Goal: Task Accomplishment & Management: Manage account settings

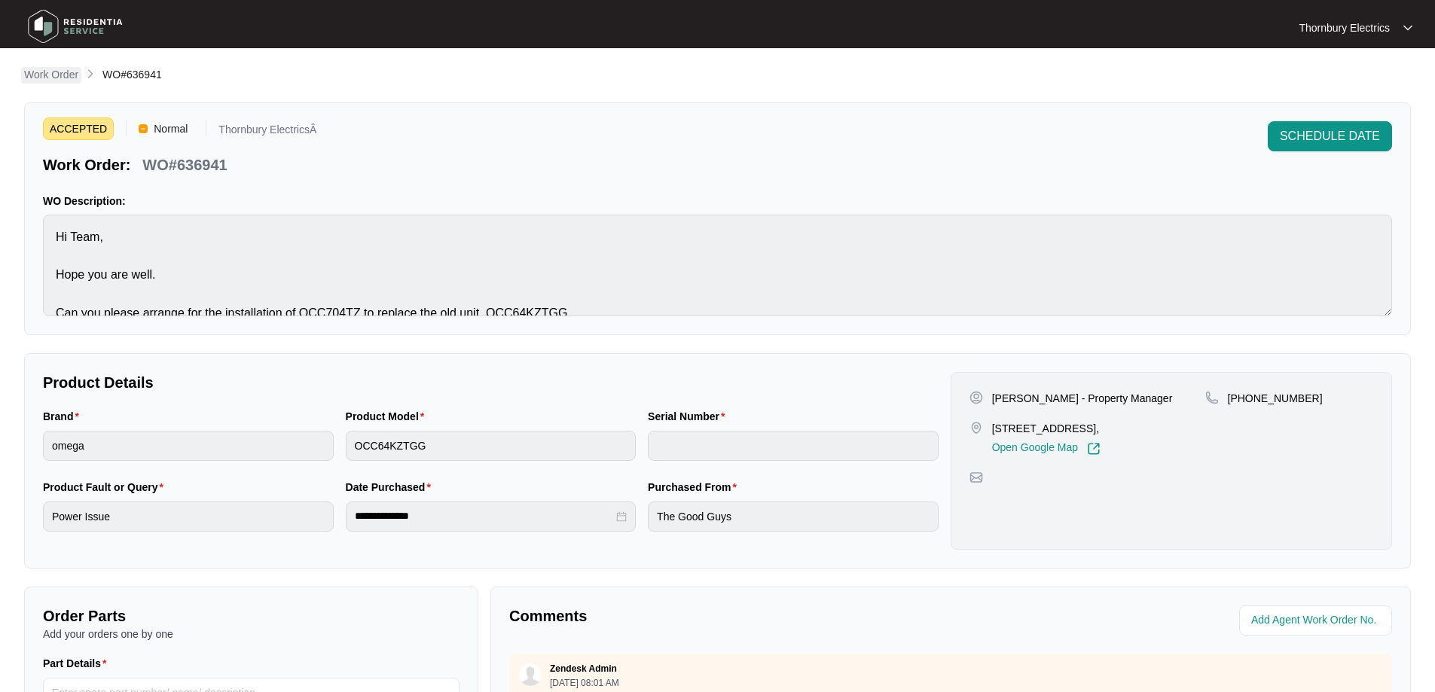
click at [58, 77] on p "Work Order" at bounding box center [51, 74] width 54 height 15
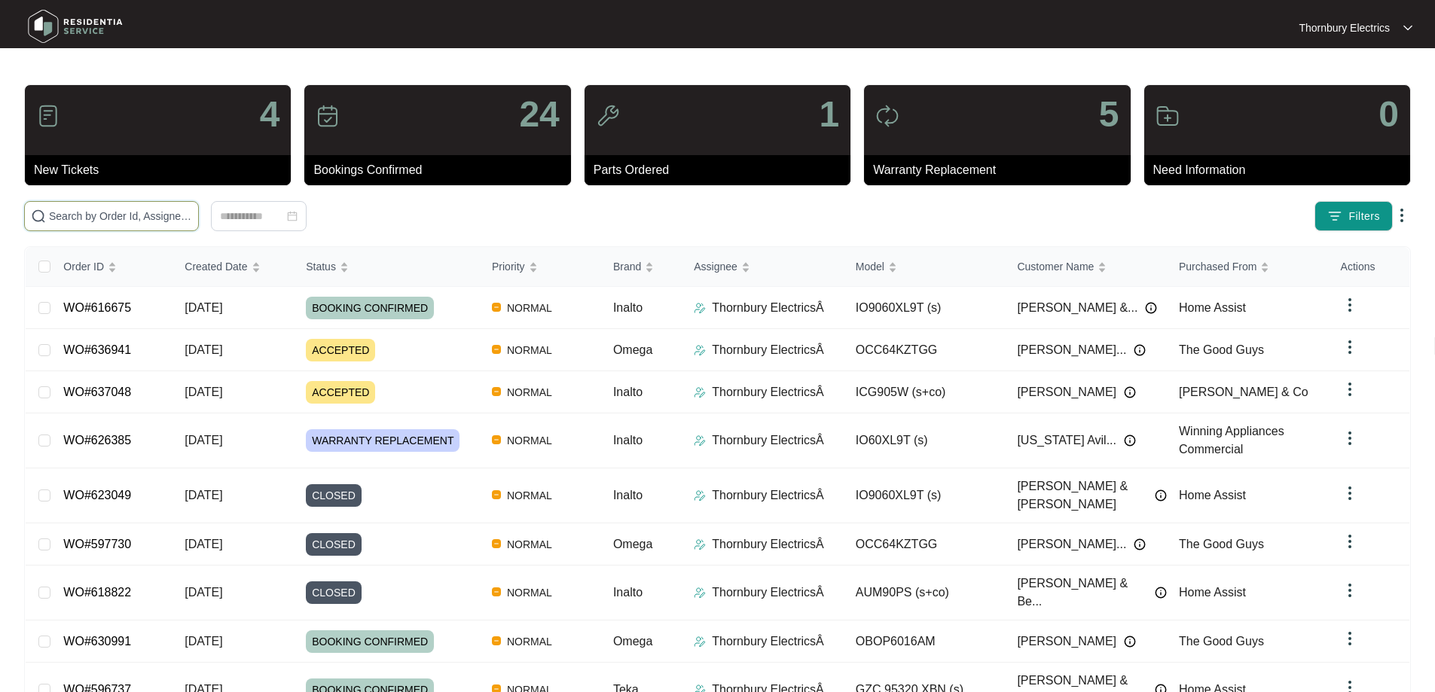
click at [148, 217] on input "text" at bounding box center [120, 216] width 143 height 17
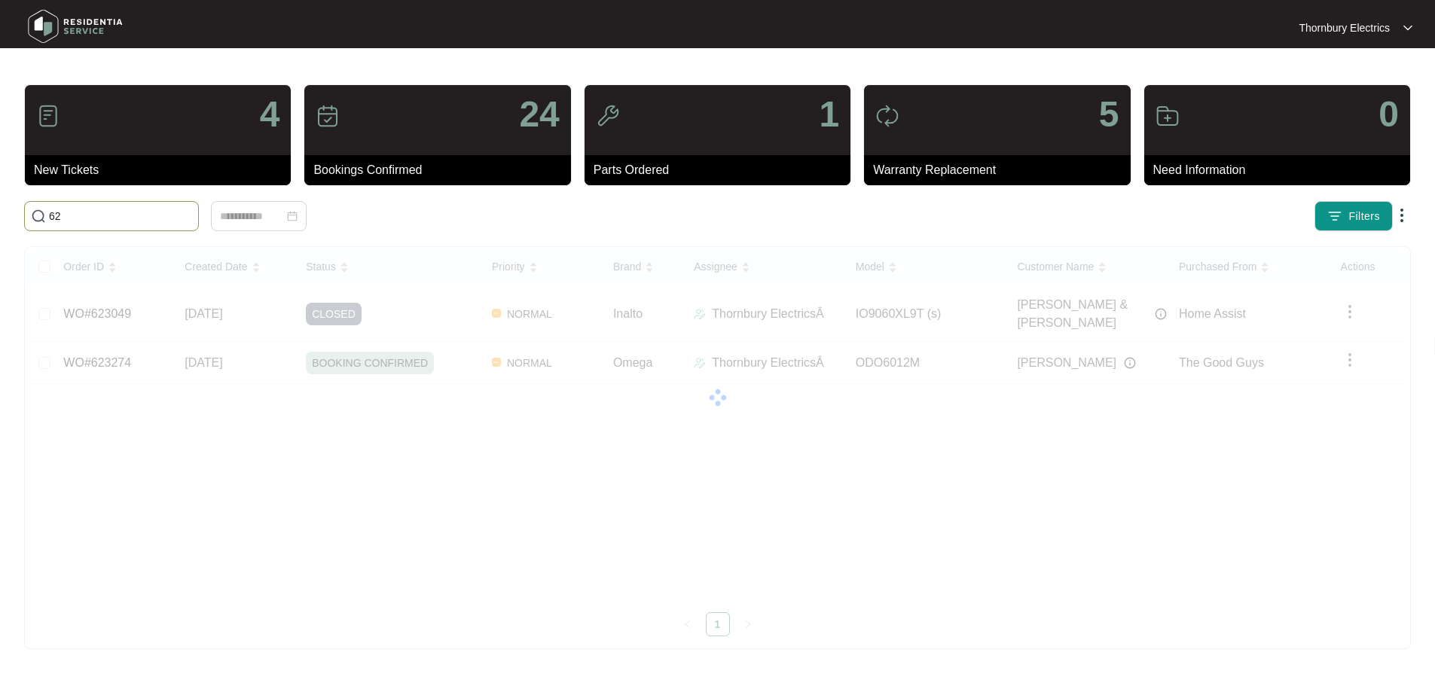
type input "6"
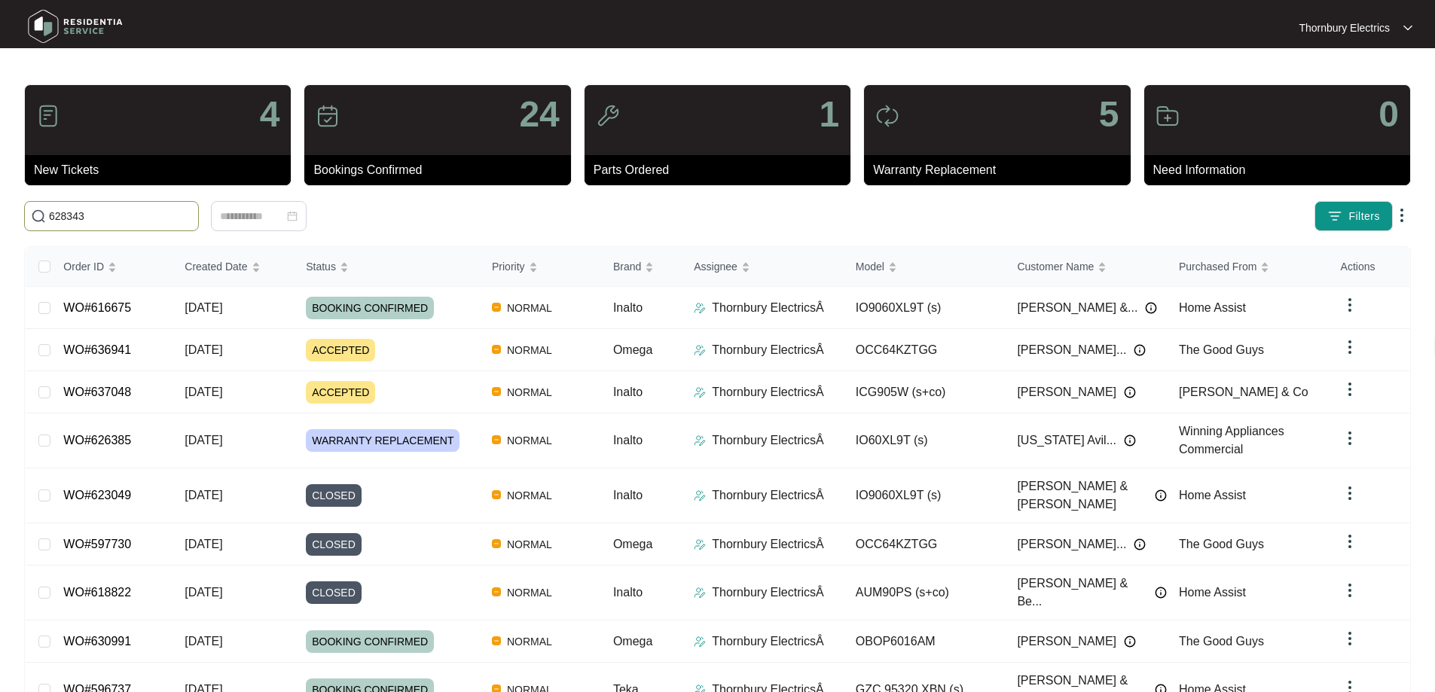
type input "628343"
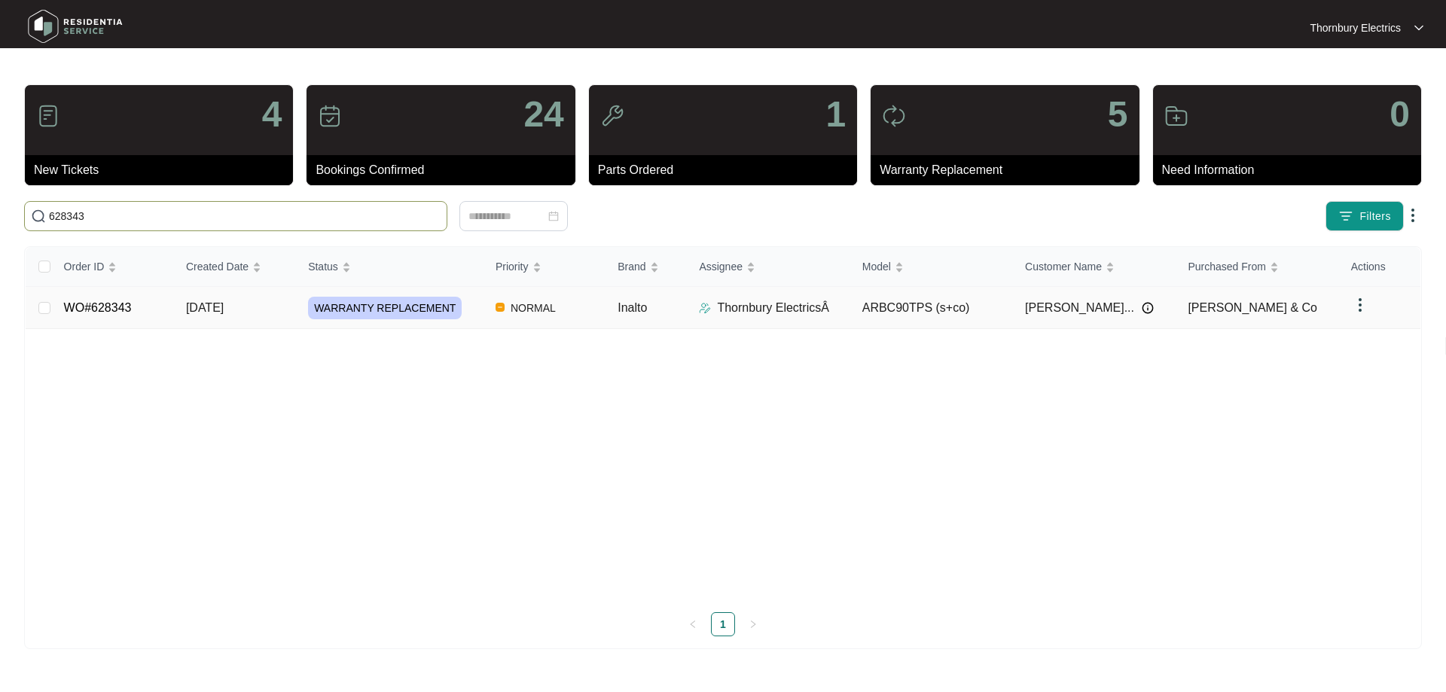
click at [560, 316] on td "NORMAL" at bounding box center [545, 308] width 122 height 42
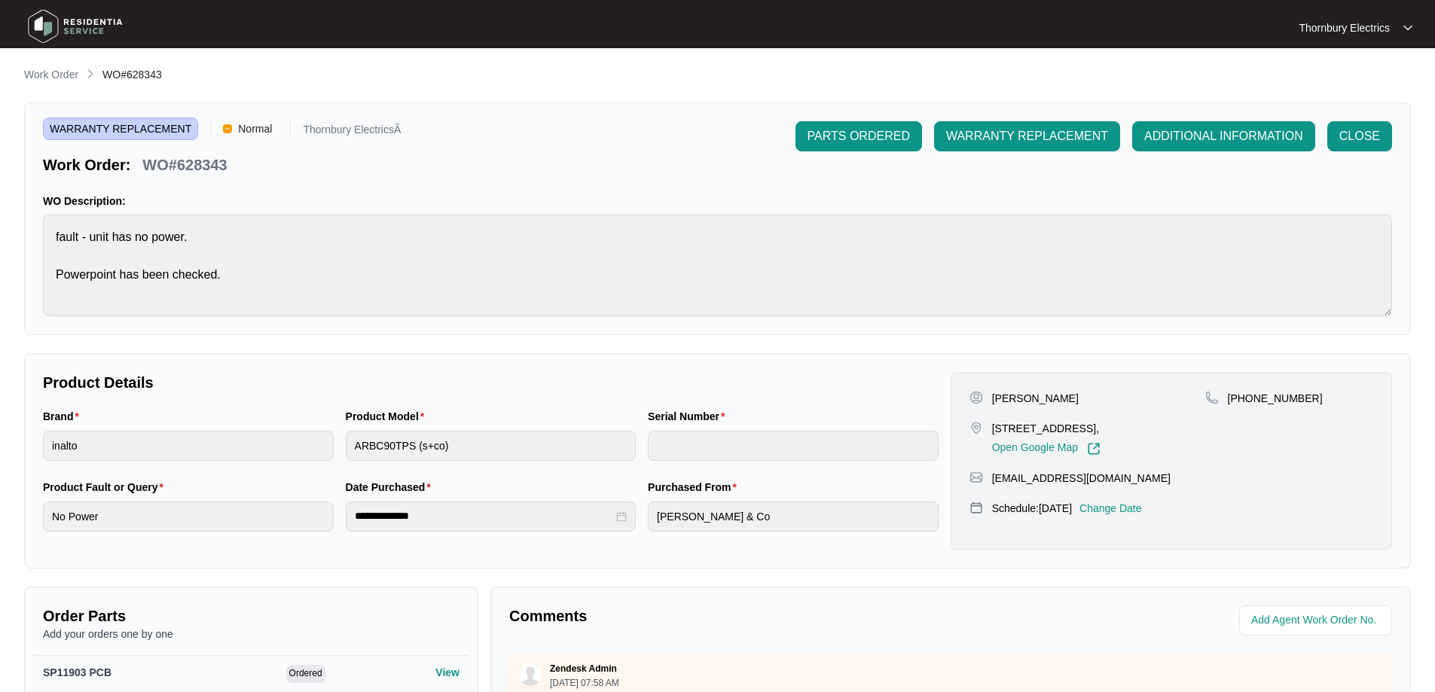
click at [1134, 511] on p "Change Date" at bounding box center [1111, 508] width 63 height 15
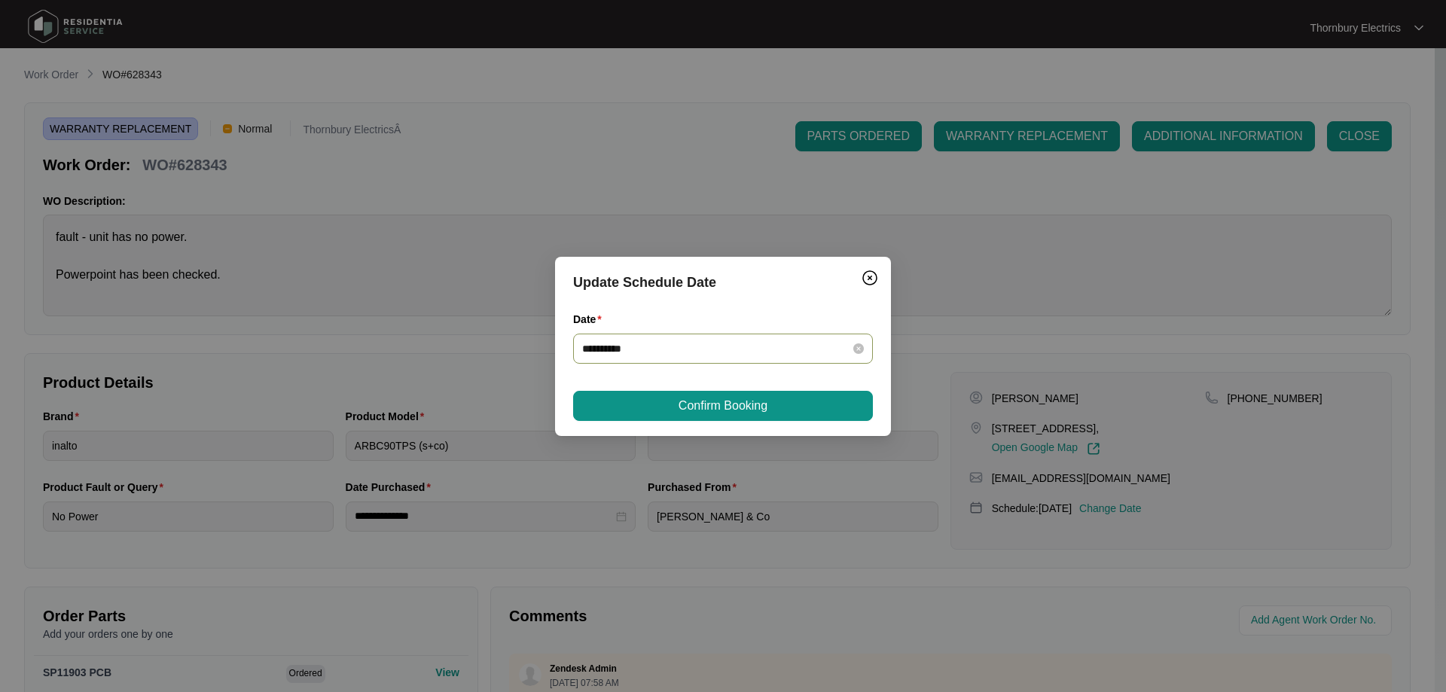
click at [865, 351] on div "**********" at bounding box center [723, 349] width 300 height 30
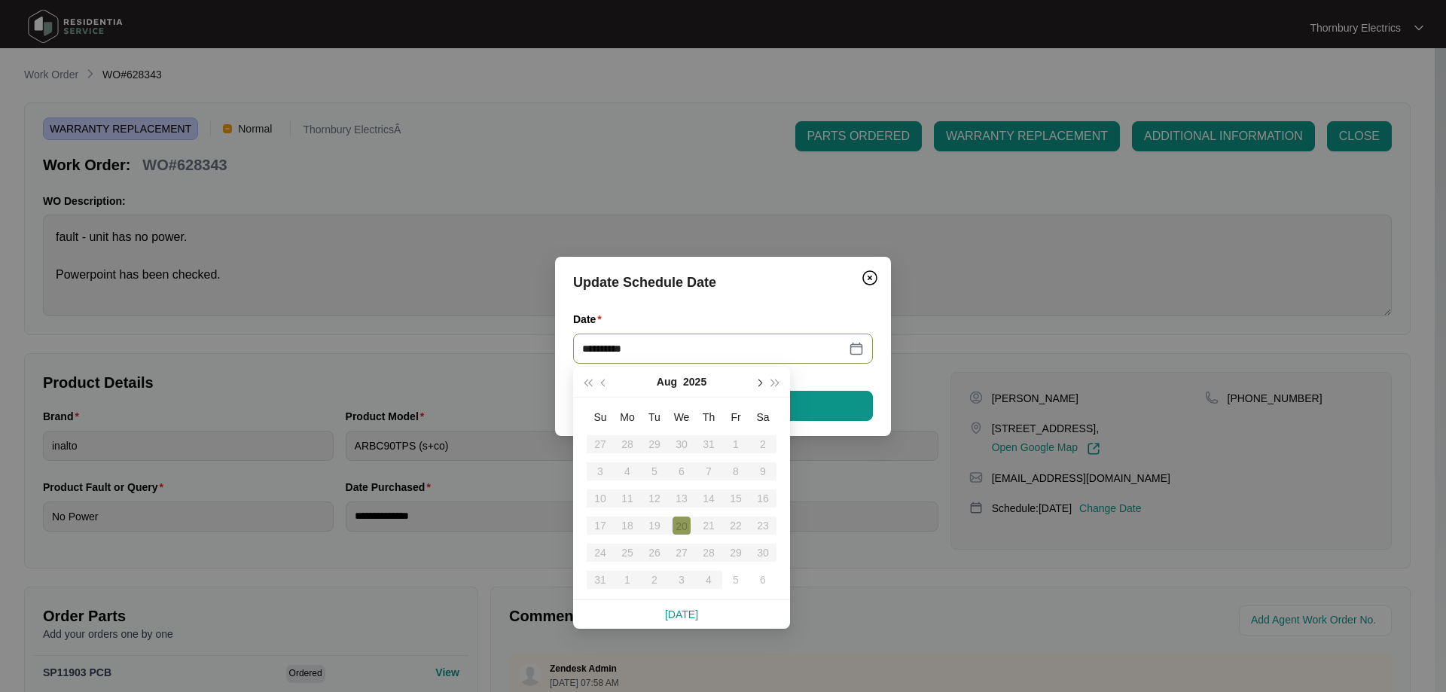
click at [759, 386] on span "button" at bounding box center [759, 383] width 8 height 8
click at [652, 524] on div "23" at bounding box center [655, 526] width 18 height 18
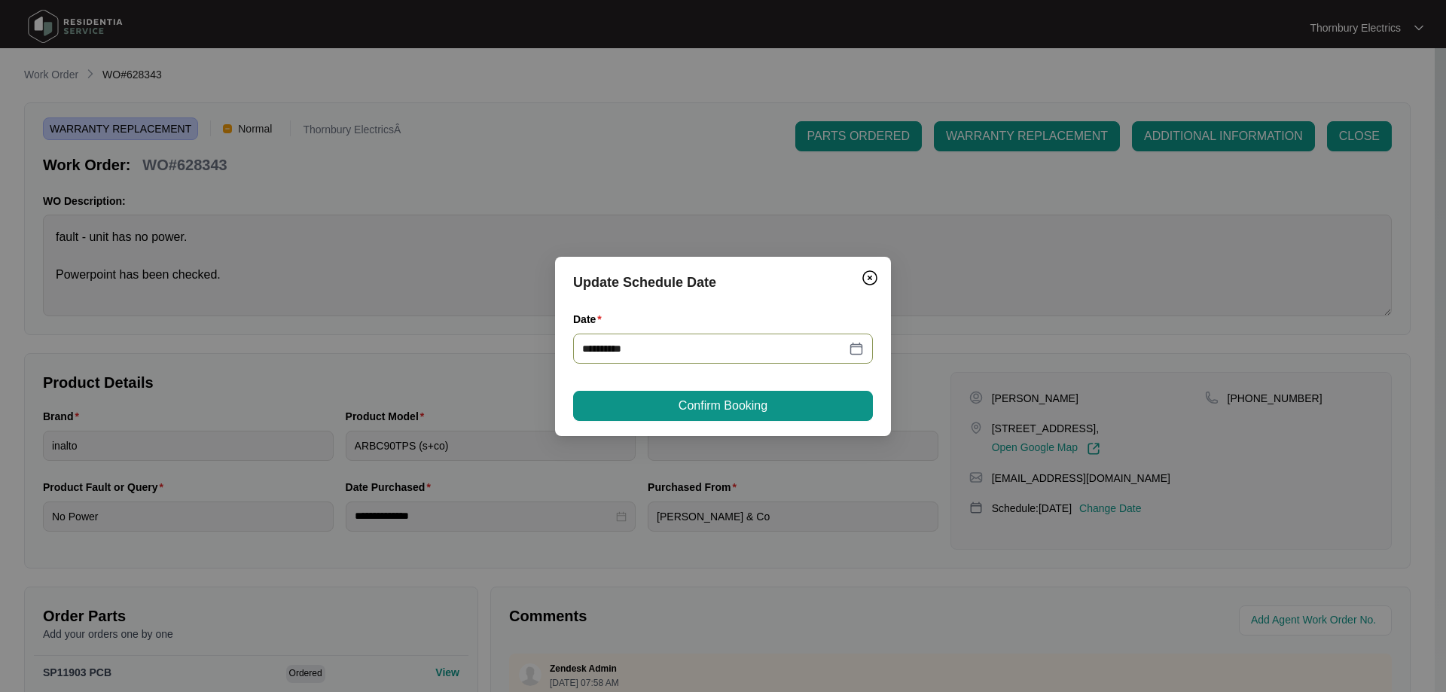
type input "**********"
click at [758, 406] on span "Confirm Booking" at bounding box center [723, 406] width 89 height 18
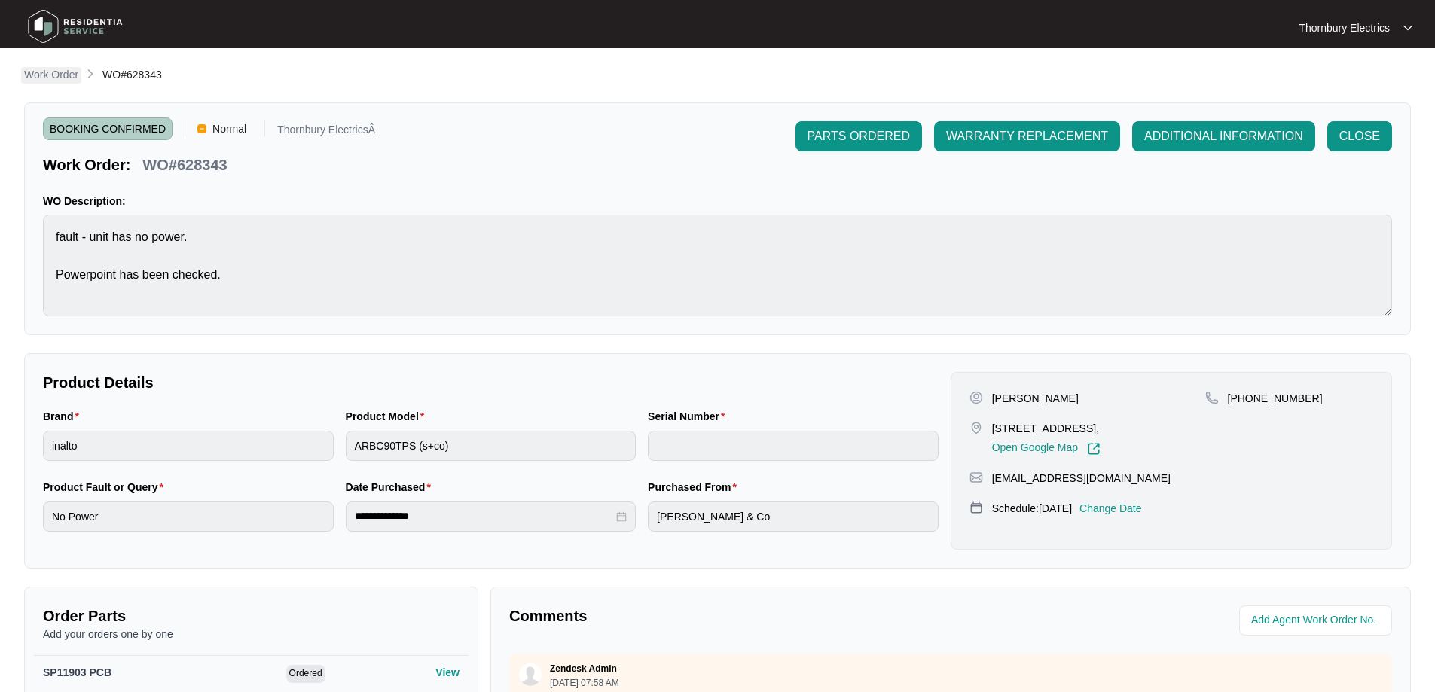
click at [48, 69] on p "Work Order" at bounding box center [51, 74] width 54 height 15
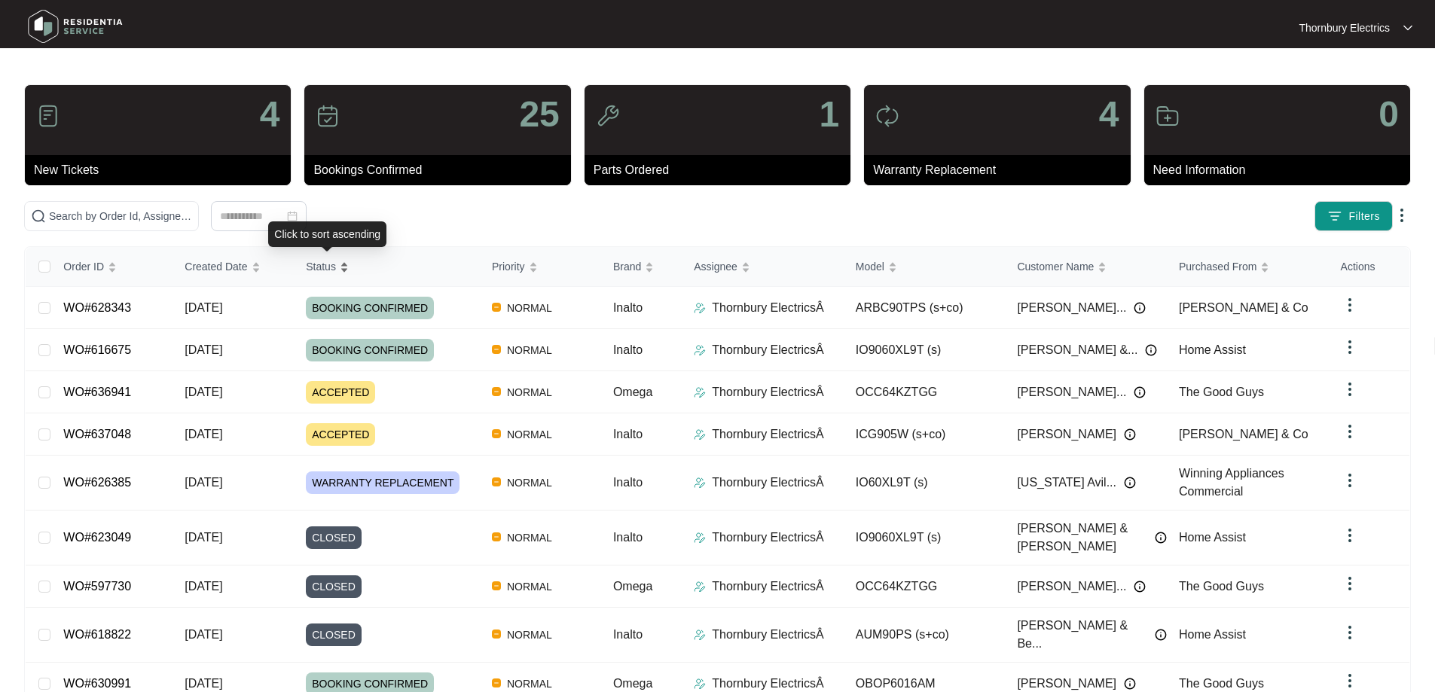
click at [349, 270] on div "Status" at bounding box center [327, 266] width 43 height 21
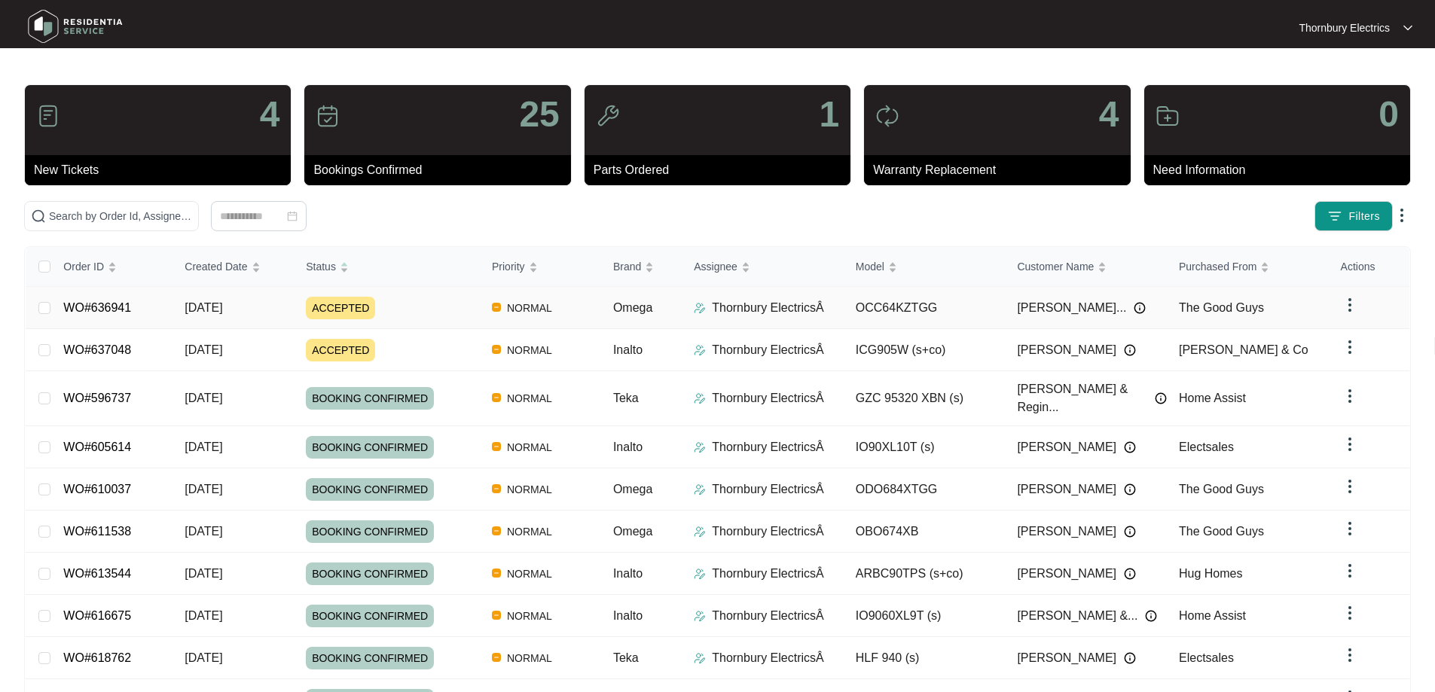
click at [412, 310] on div "ACCEPTED" at bounding box center [393, 308] width 174 height 23
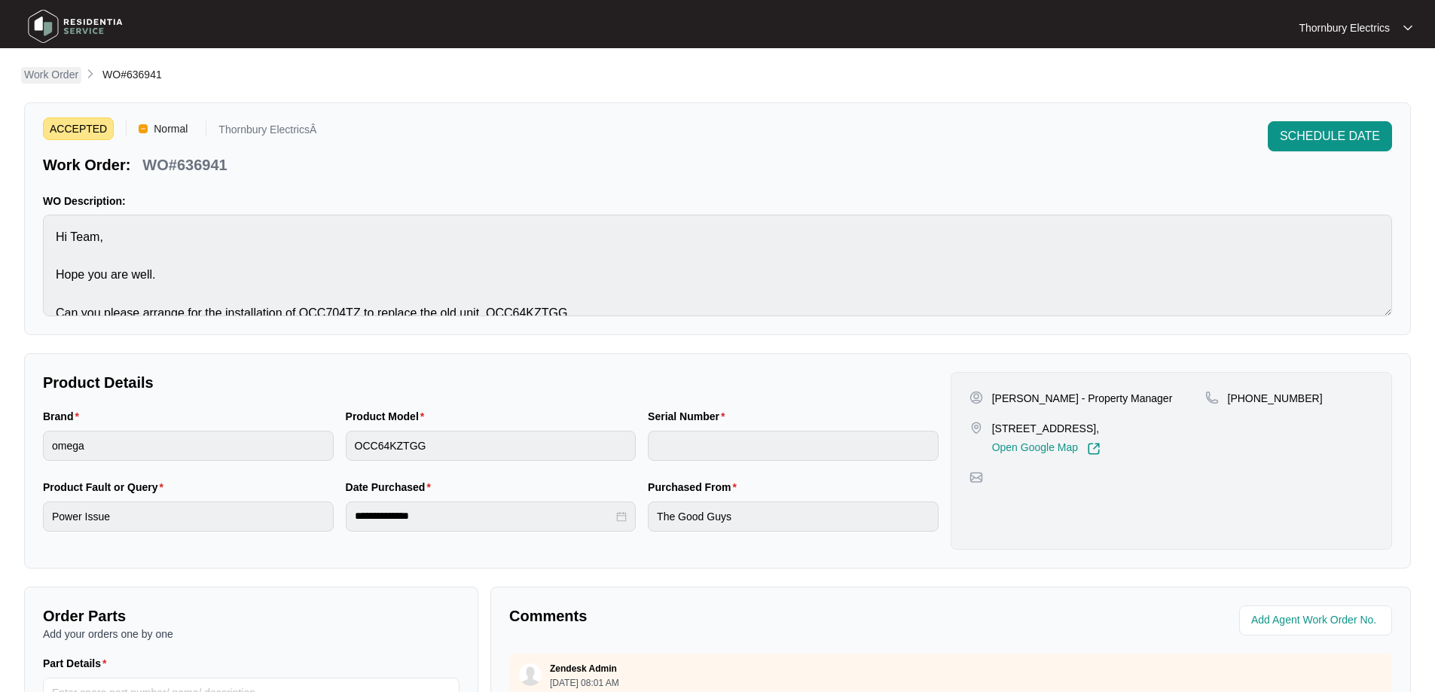
click at [51, 75] on p "Work Order" at bounding box center [51, 74] width 54 height 15
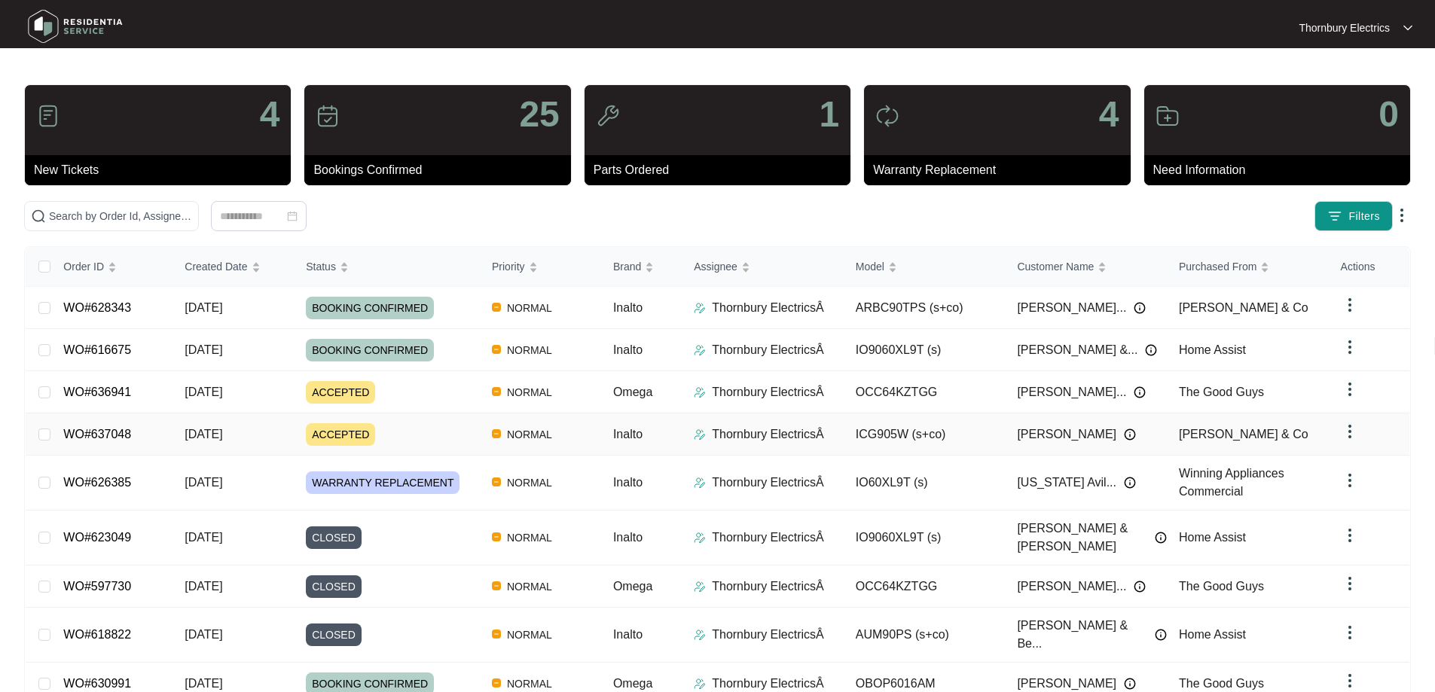
click at [398, 436] on div "Order ID Created Date Status Priority Brand Assignee Model Customer Name Purcha…" at bounding box center [718, 521] width 1384 height 549
click at [411, 432] on div "ACCEPTED" at bounding box center [393, 434] width 174 height 23
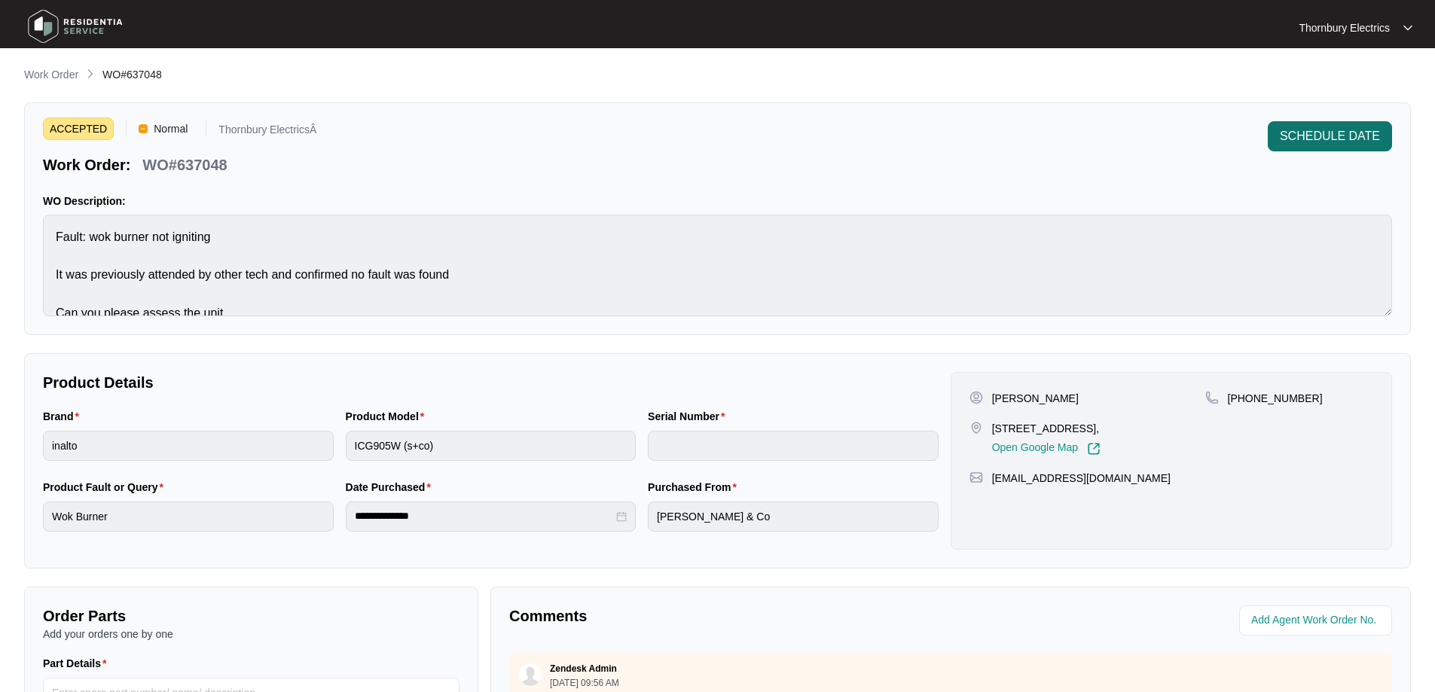
click at [1340, 142] on span "SCHEDULE DATE" at bounding box center [1330, 136] width 100 height 18
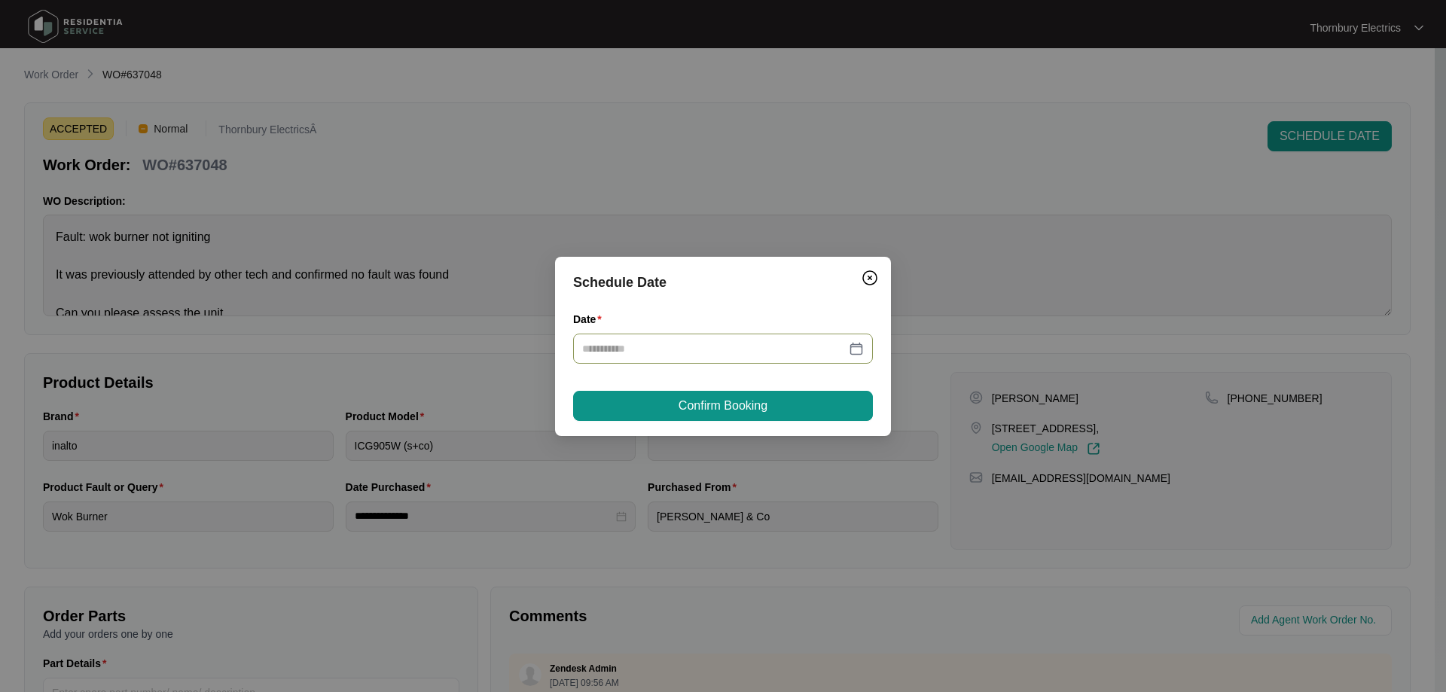
click at [860, 353] on div at bounding box center [723, 349] width 282 height 17
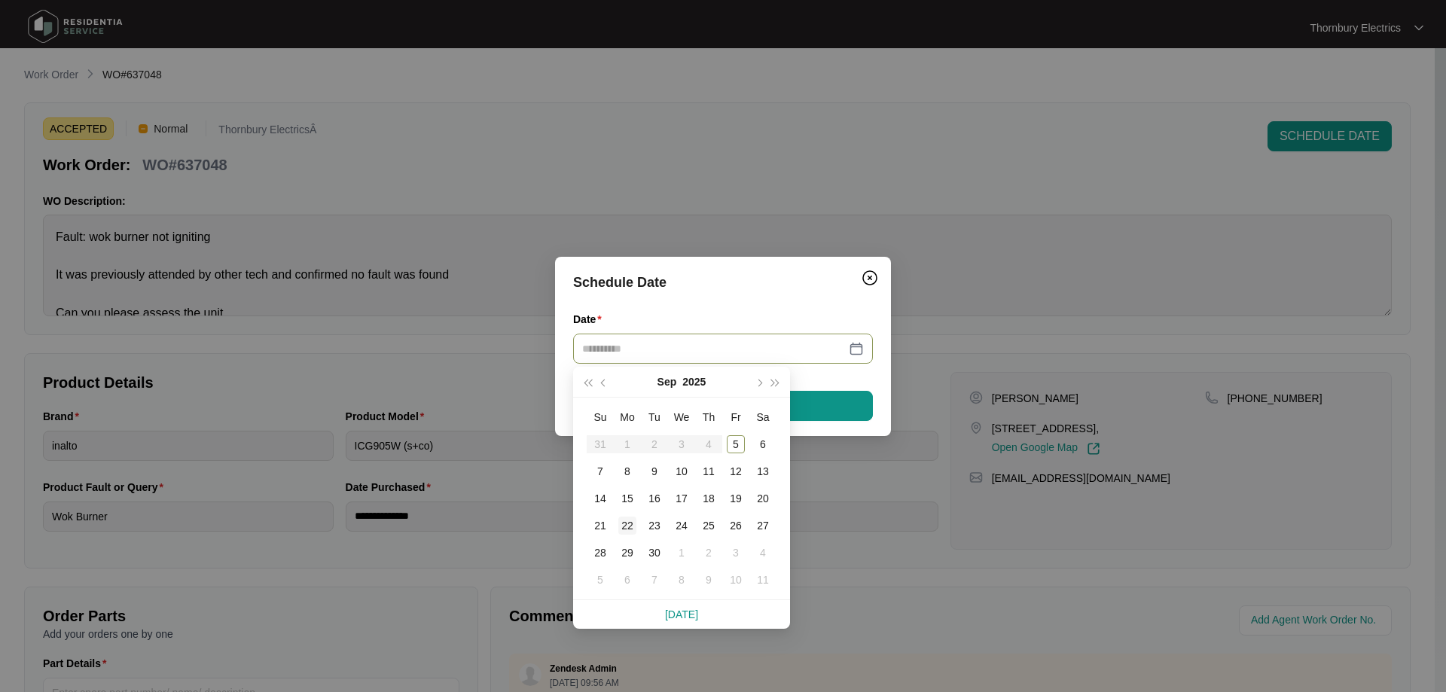
click at [634, 524] on div "22" at bounding box center [628, 526] width 18 height 18
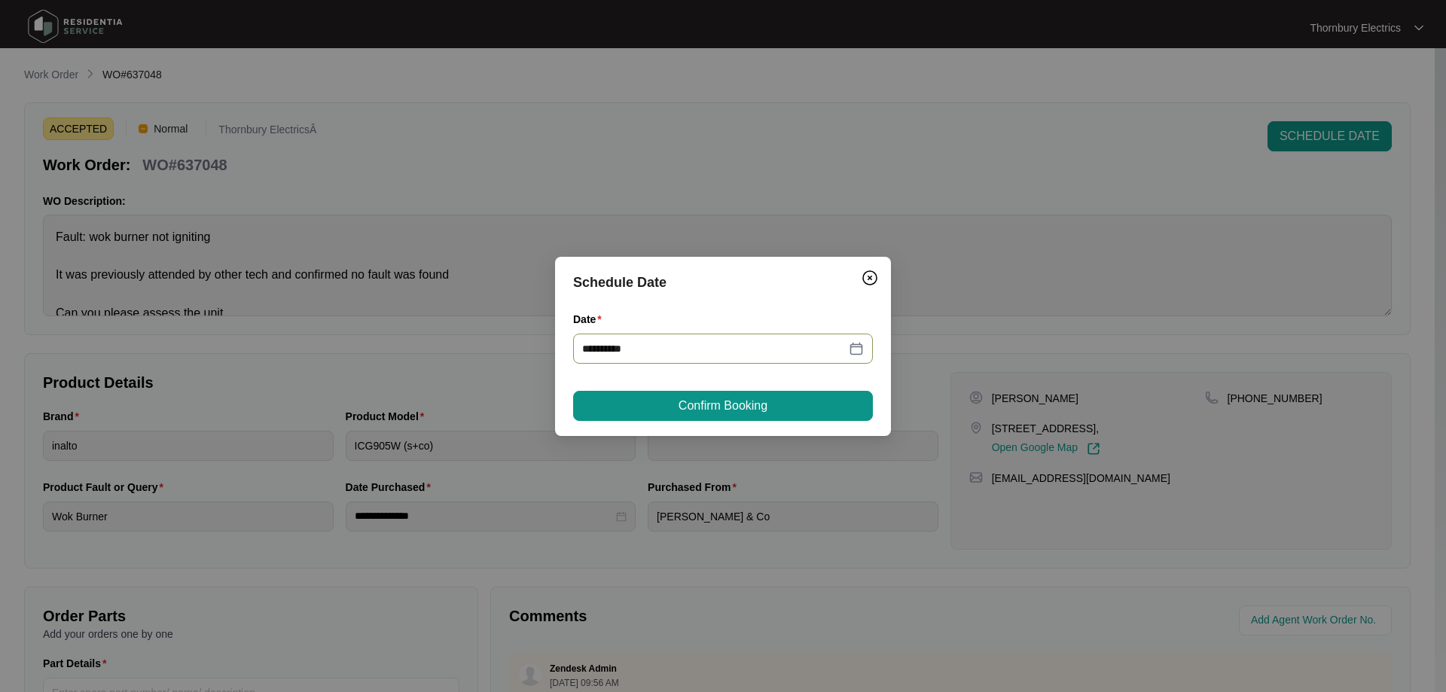
type input "**********"
click at [746, 408] on span "Confirm Booking" at bounding box center [723, 406] width 89 height 18
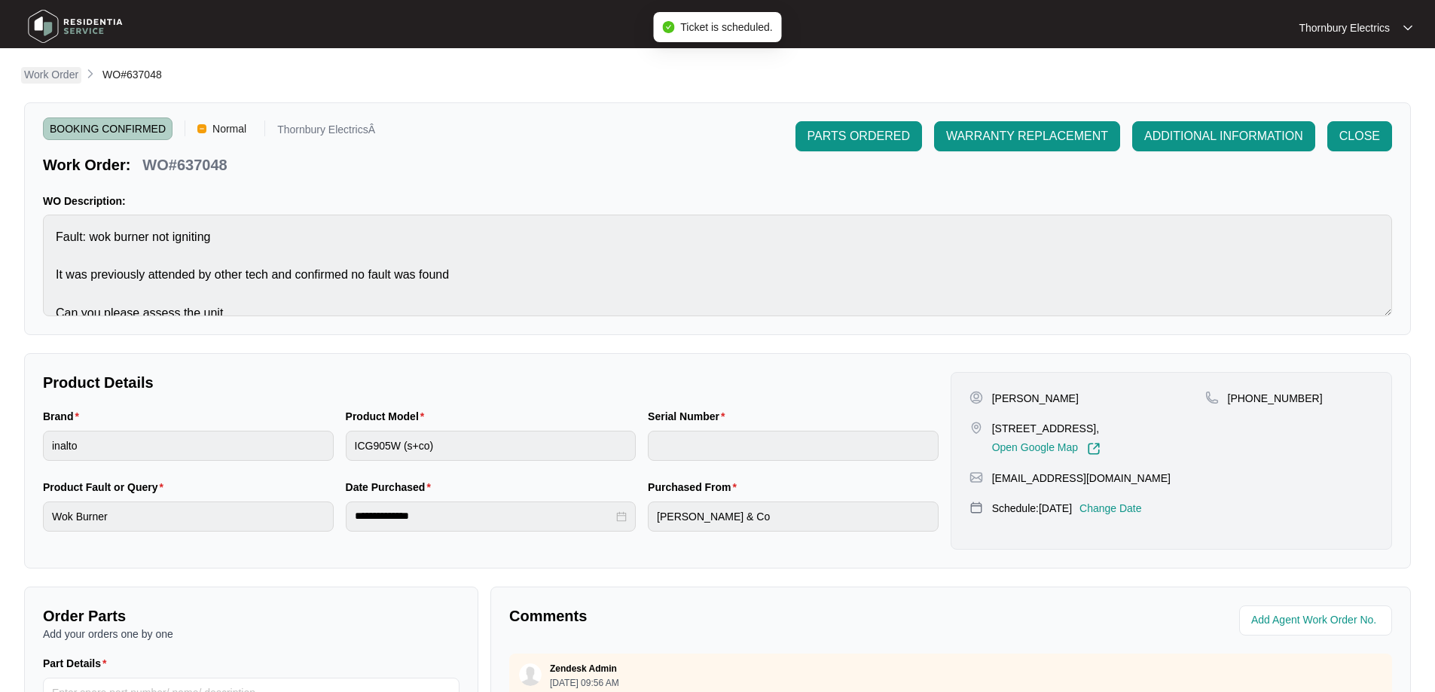
click at [60, 79] on p "Work Order" at bounding box center [51, 74] width 54 height 15
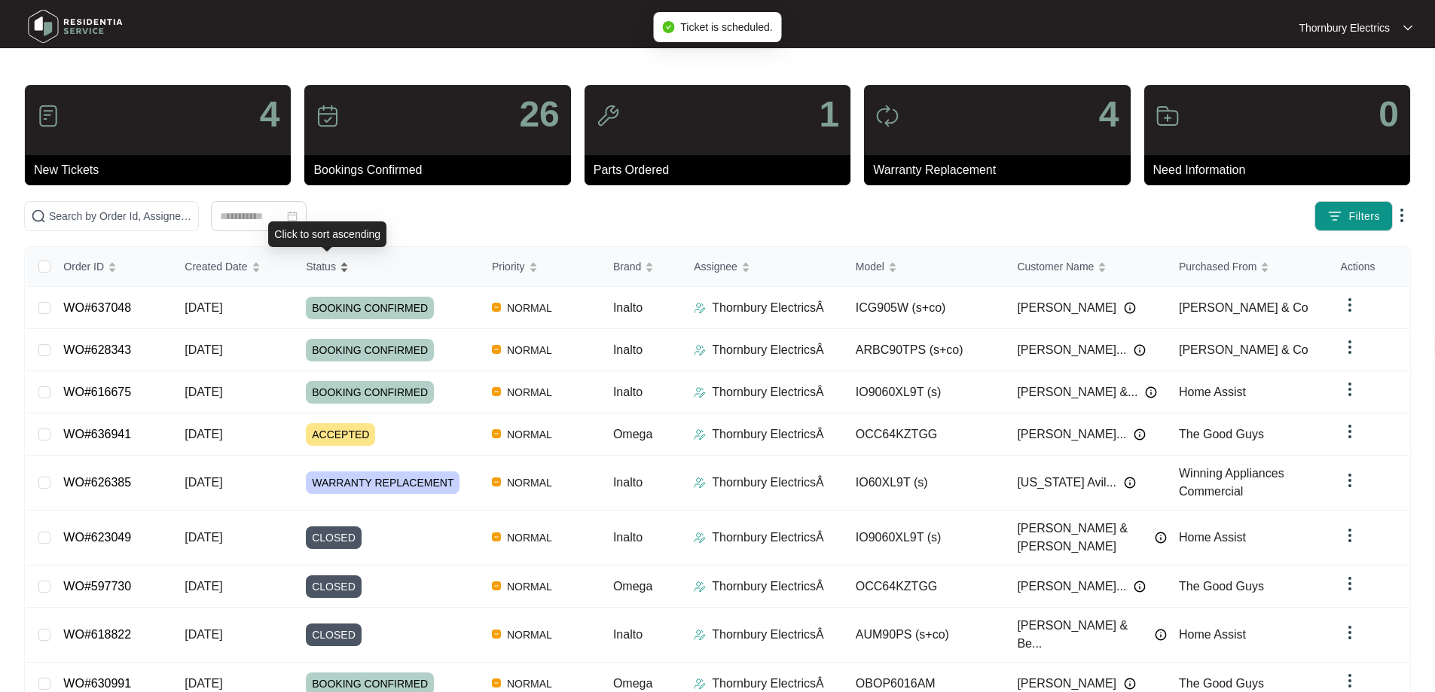
click at [326, 261] on span "Status" at bounding box center [321, 266] width 30 height 17
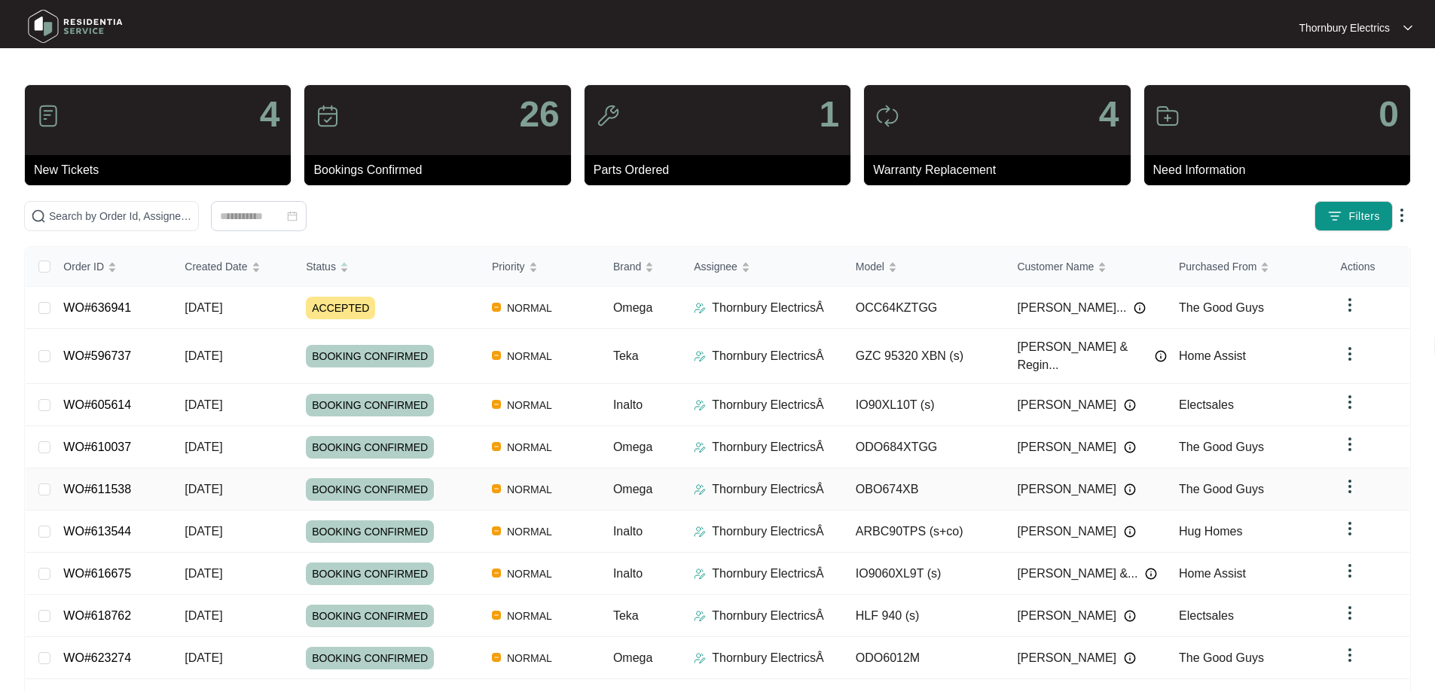
scroll to position [96, 0]
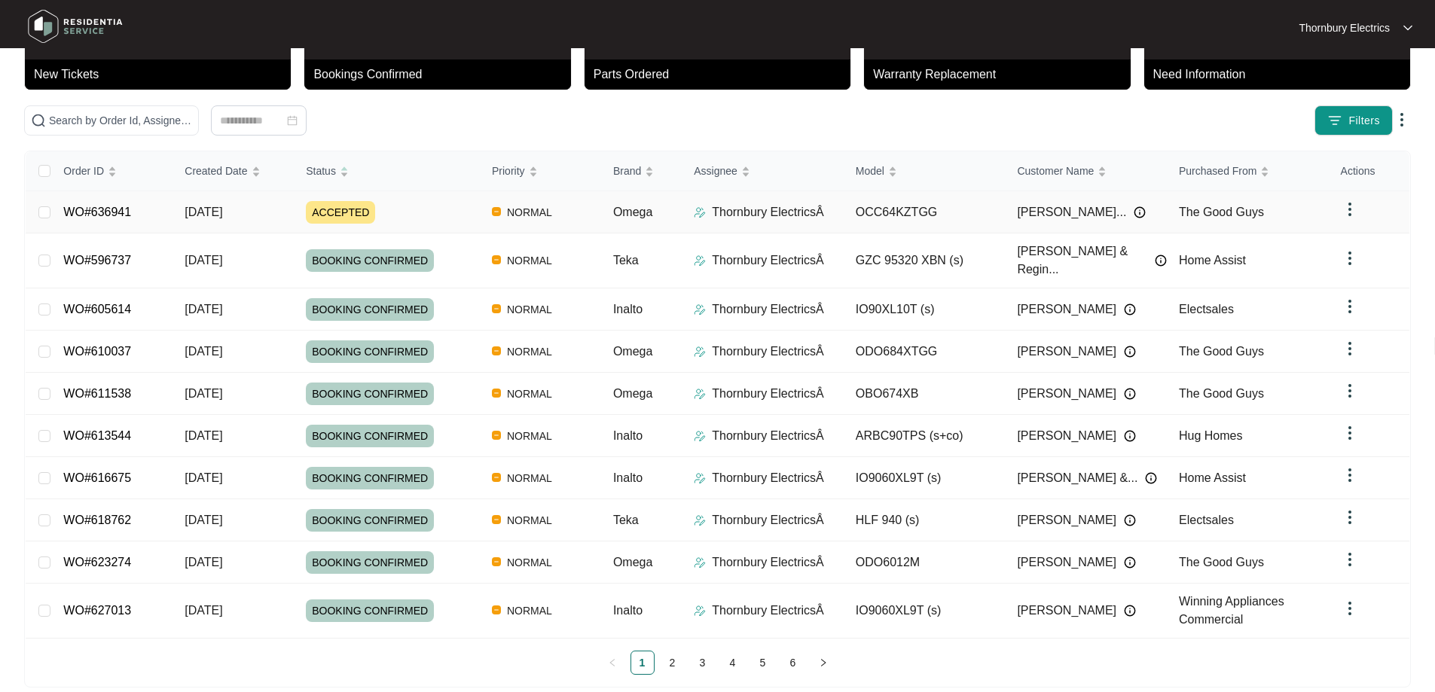
click at [402, 212] on div "ACCEPTED" at bounding box center [393, 212] width 174 height 23
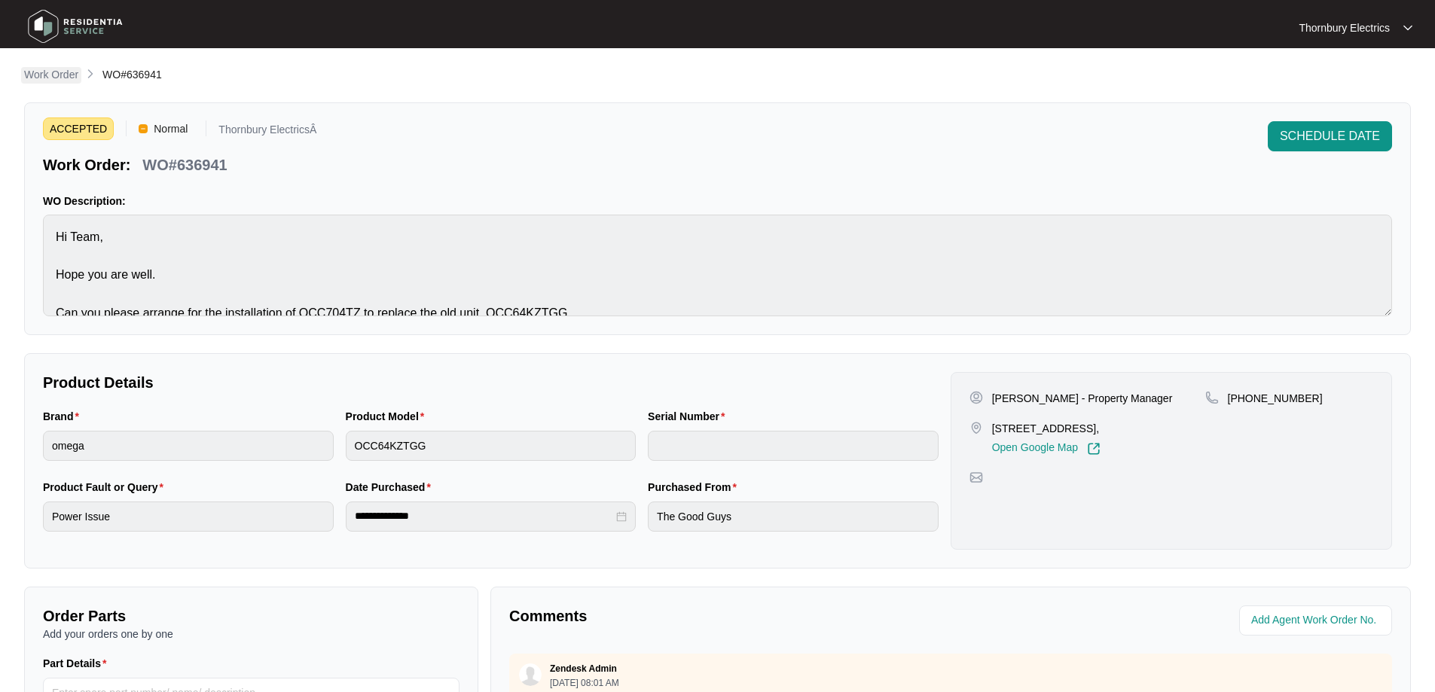
click at [48, 76] on p "Work Order" at bounding box center [51, 74] width 54 height 15
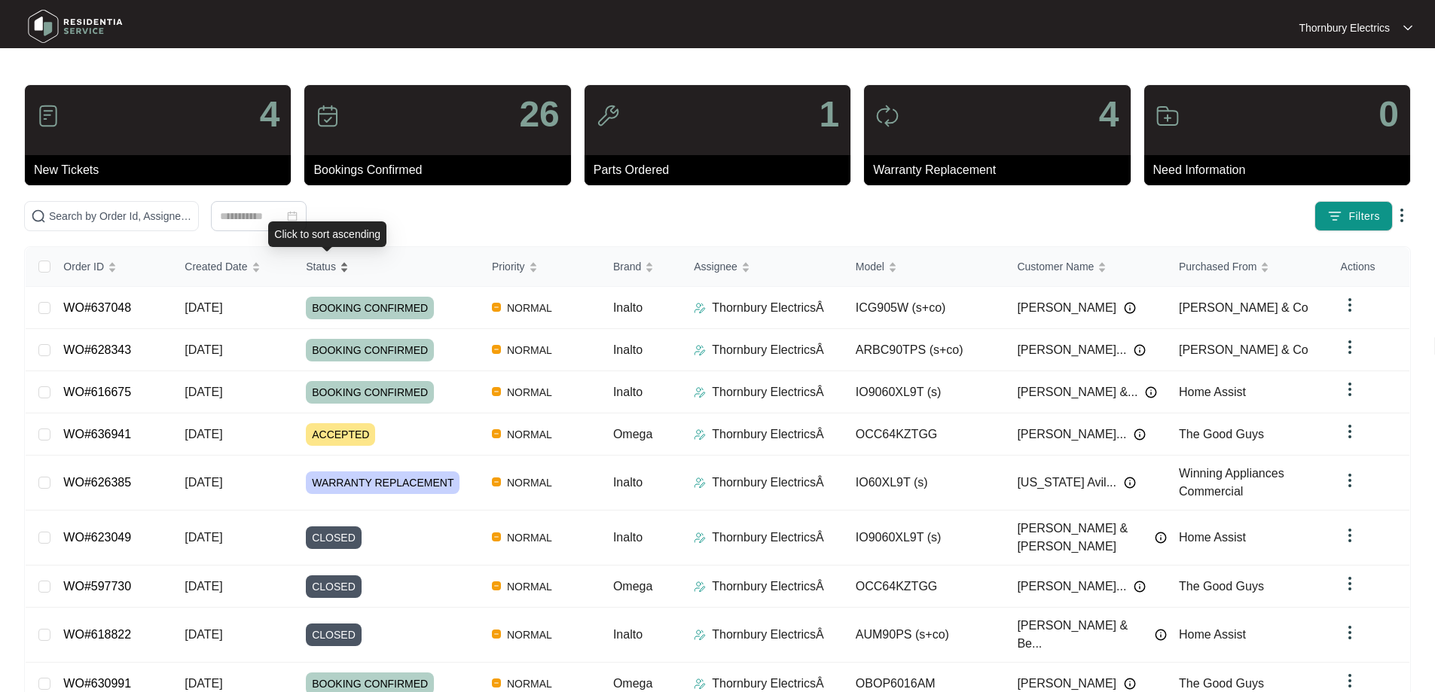
click at [321, 273] on span "Status" at bounding box center [321, 266] width 30 height 17
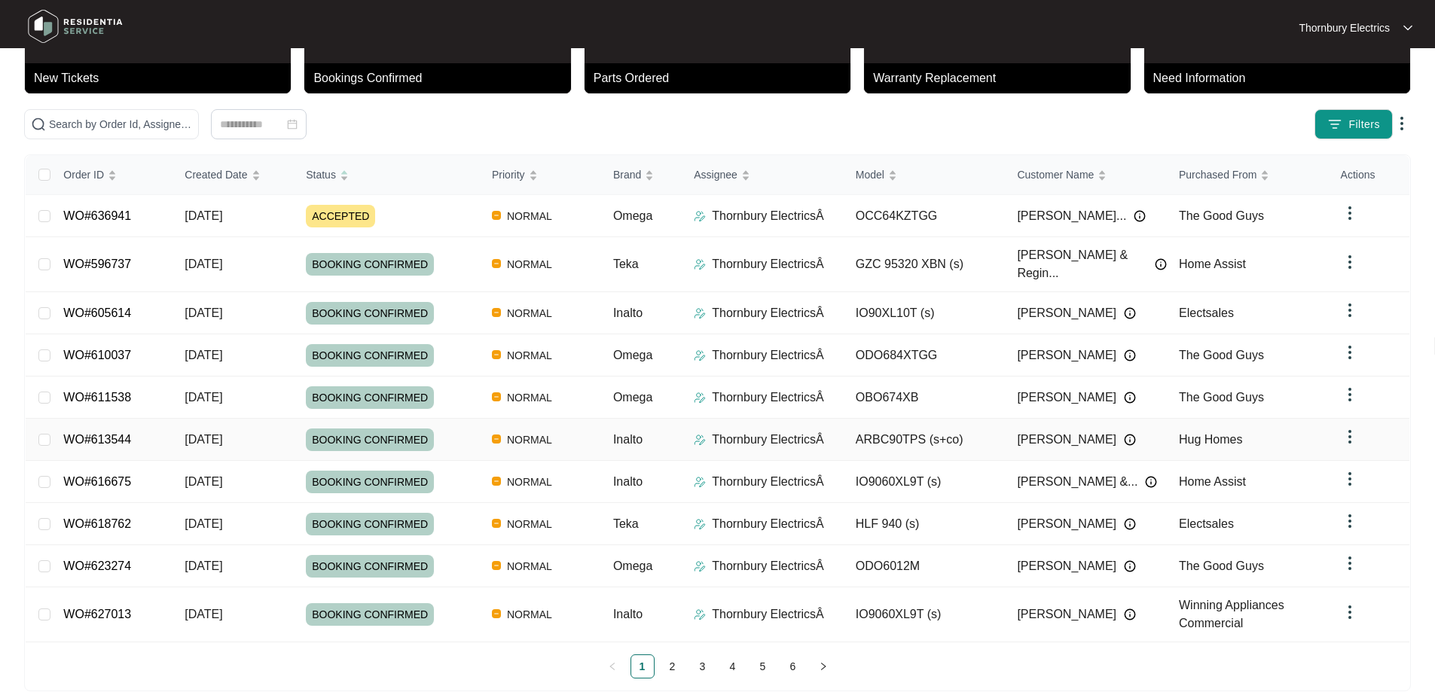
scroll to position [96, 0]
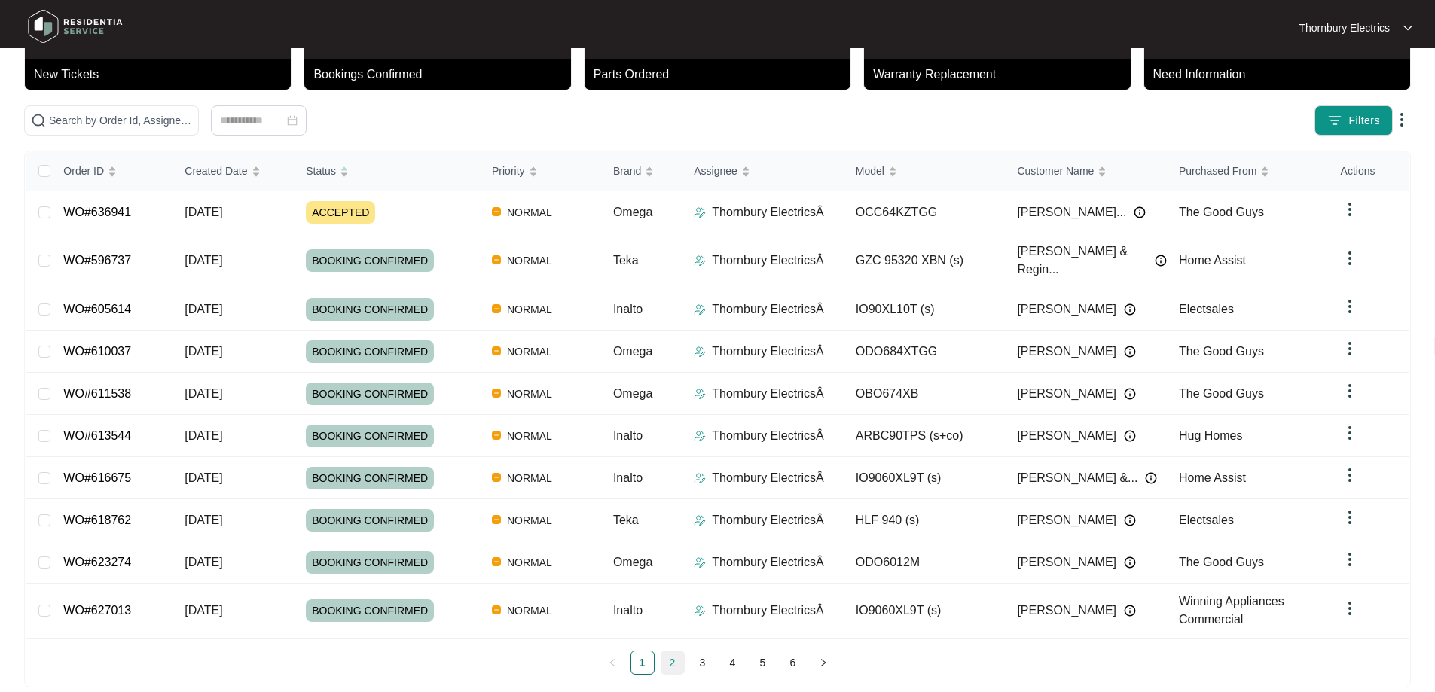
click at [666, 652] on link "2" at bounding box center [672, 663] width 23 height 23
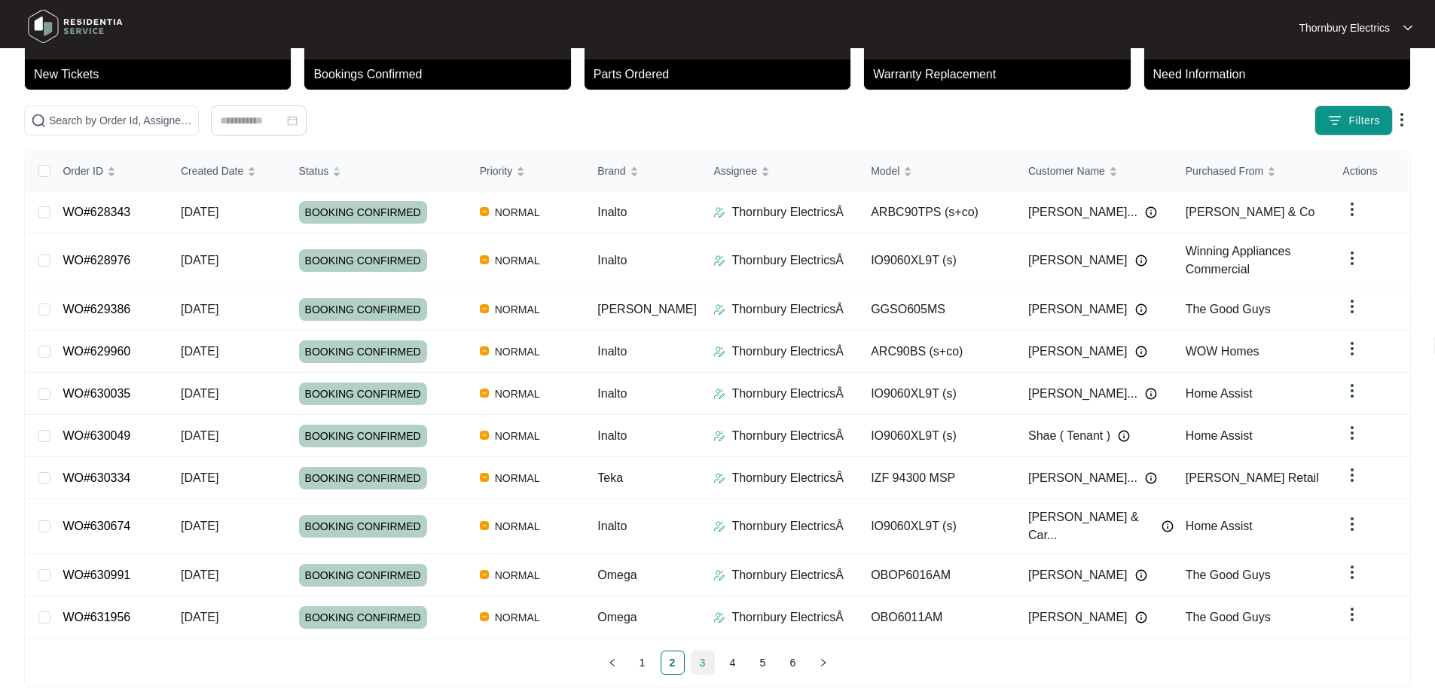
click at [704, 652] on link "3" at bounding box center [703, 663] width 23 height 23
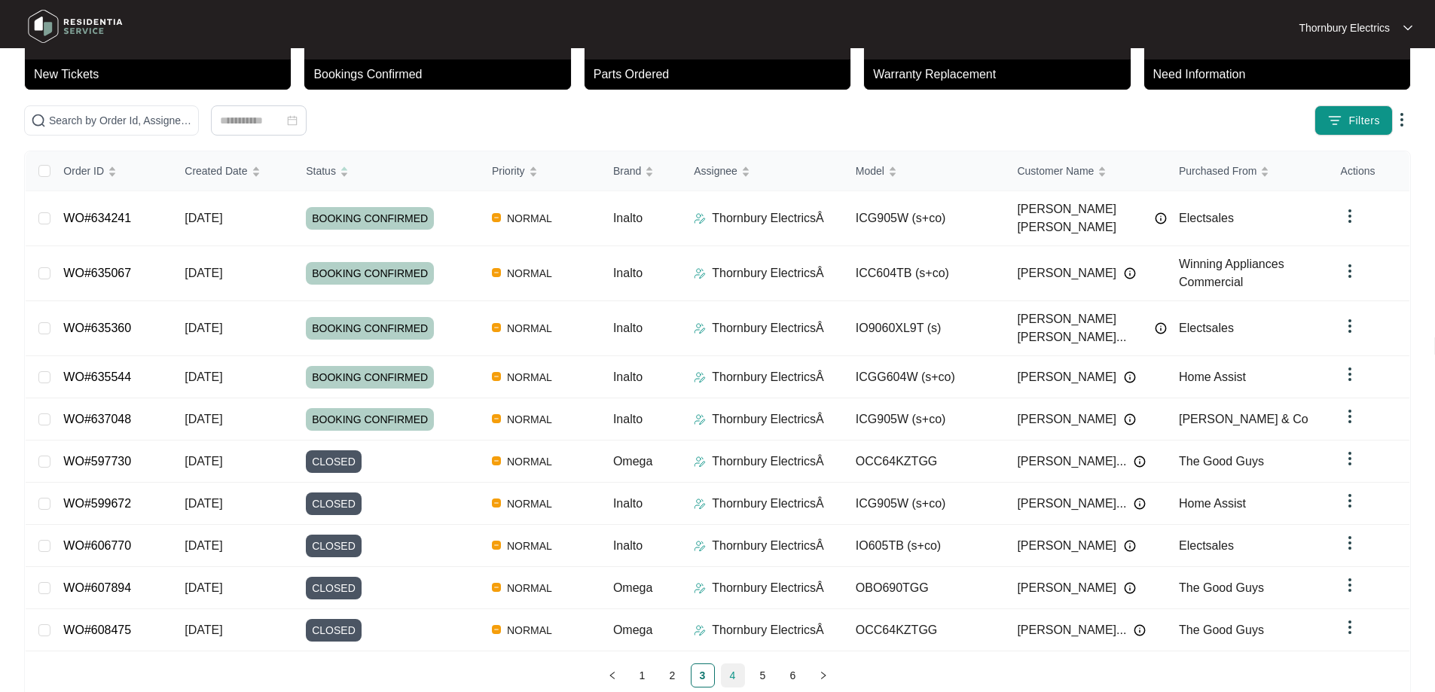
click at [741, 664] on link "4" at bounding box center [733, 675] width 23 height 23
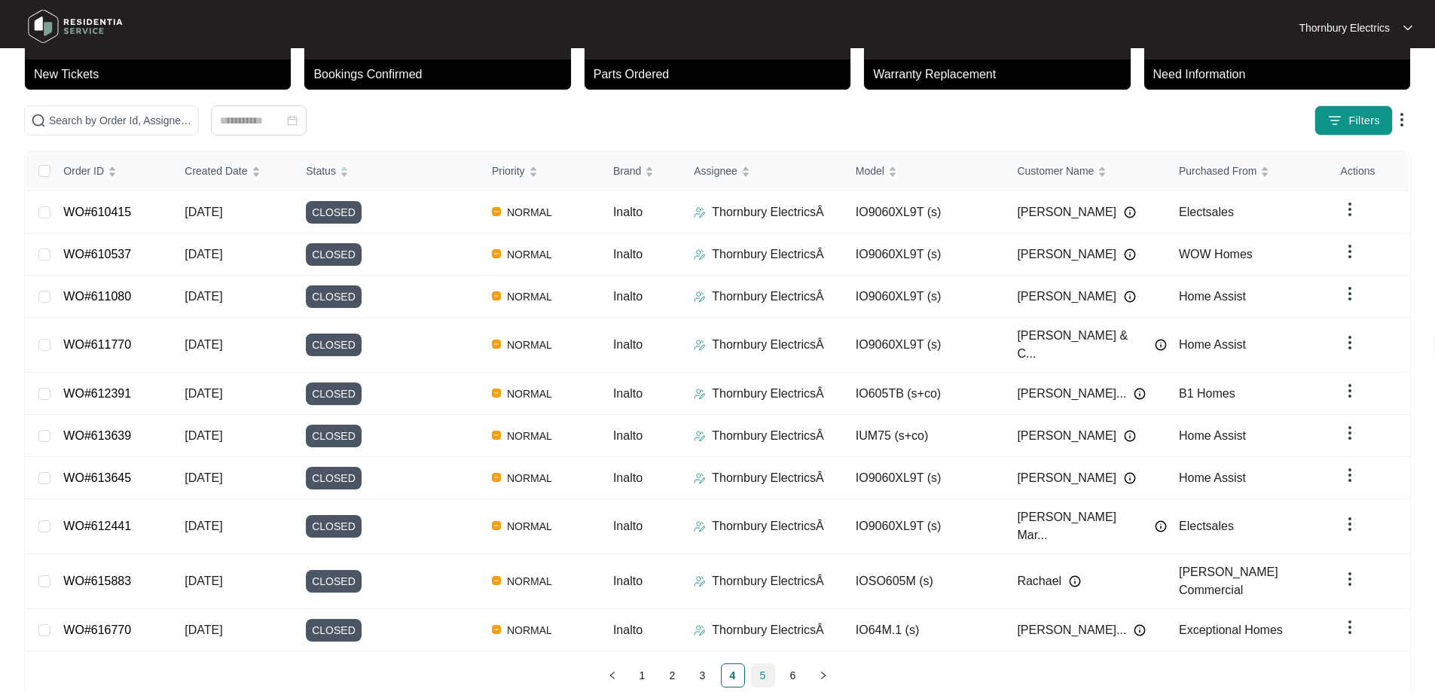
click at [758, 664] on link "5" at bounding box center [763, 675] width 23 height 23
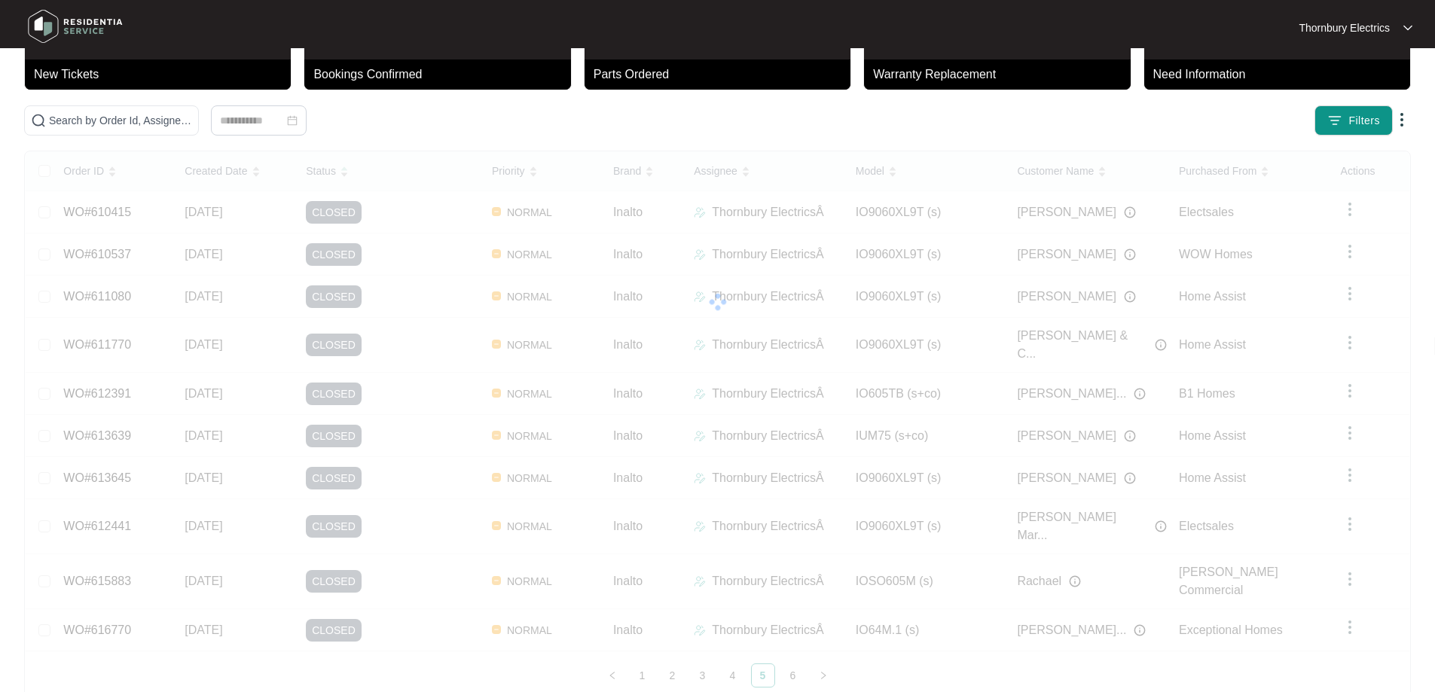
scroll to position [82, 0]
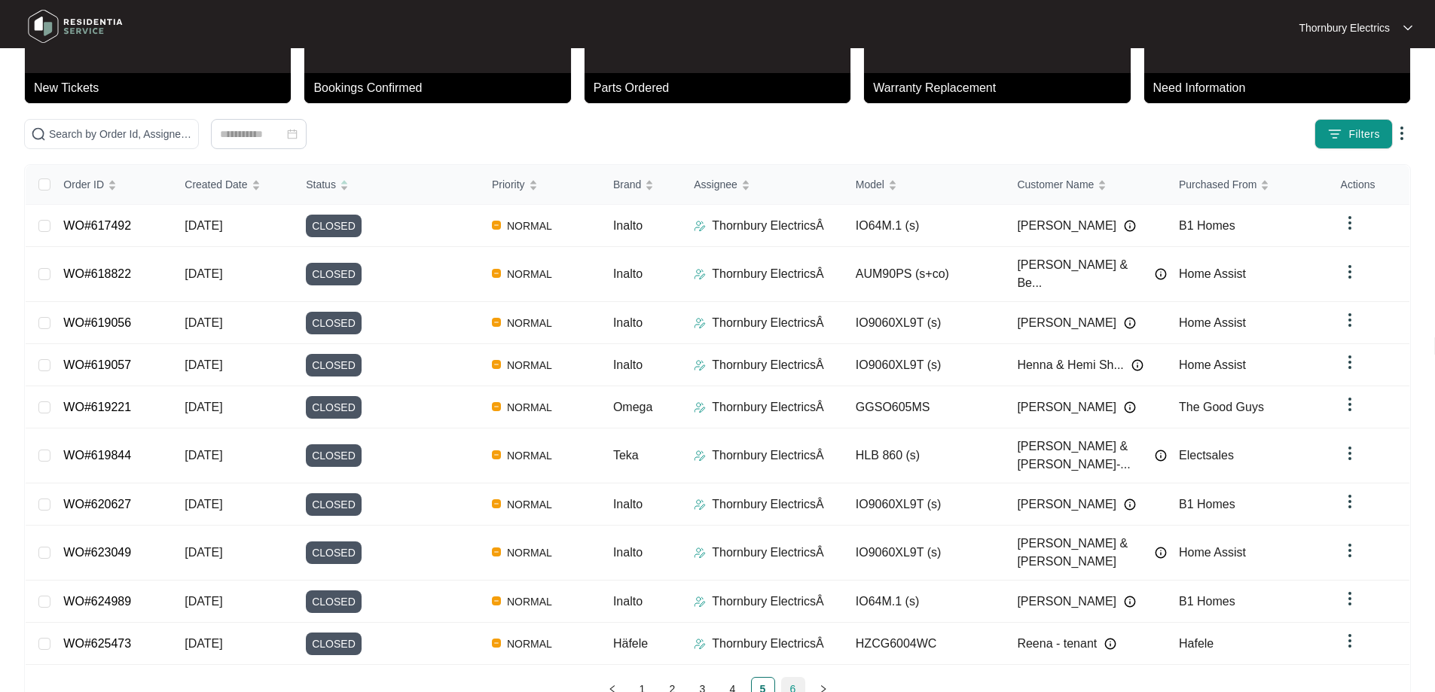
click at [788, 678] on link "6" at bounding box center [793, 689] width 23 height 23
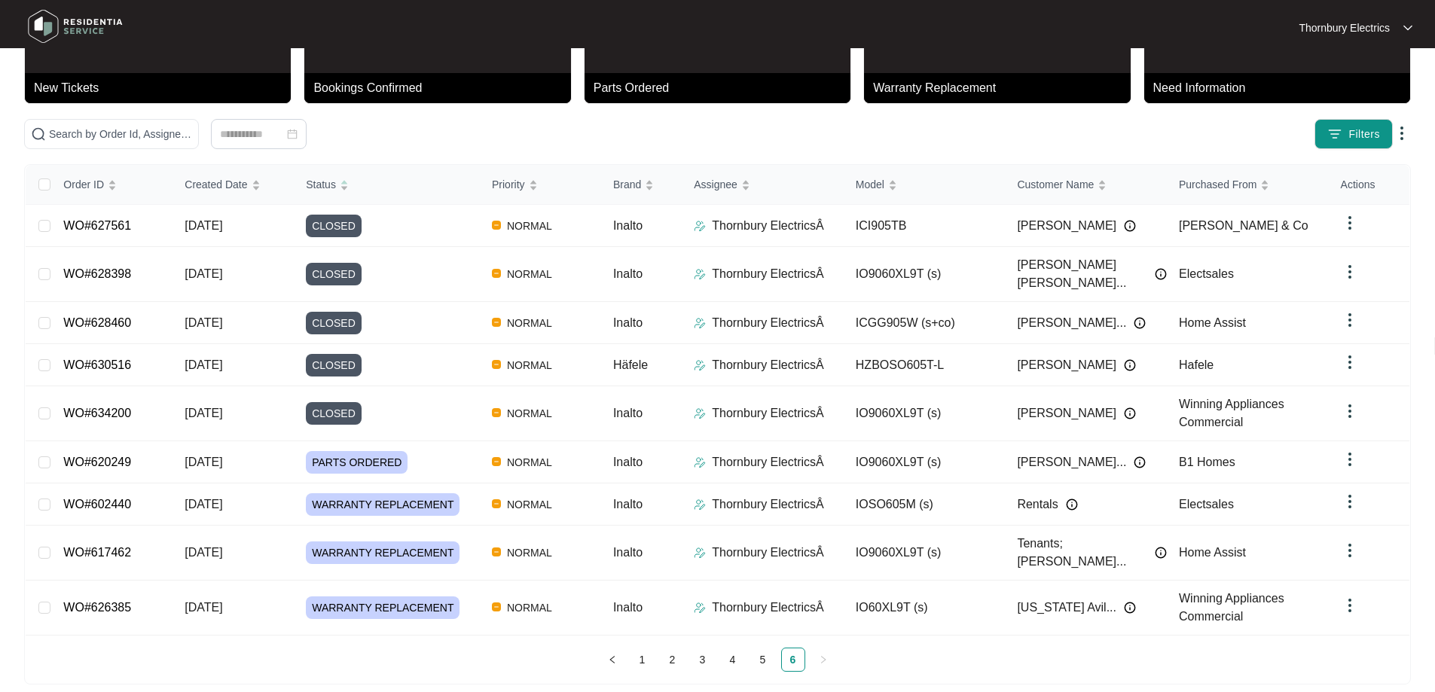
scroll to position [68, 0]
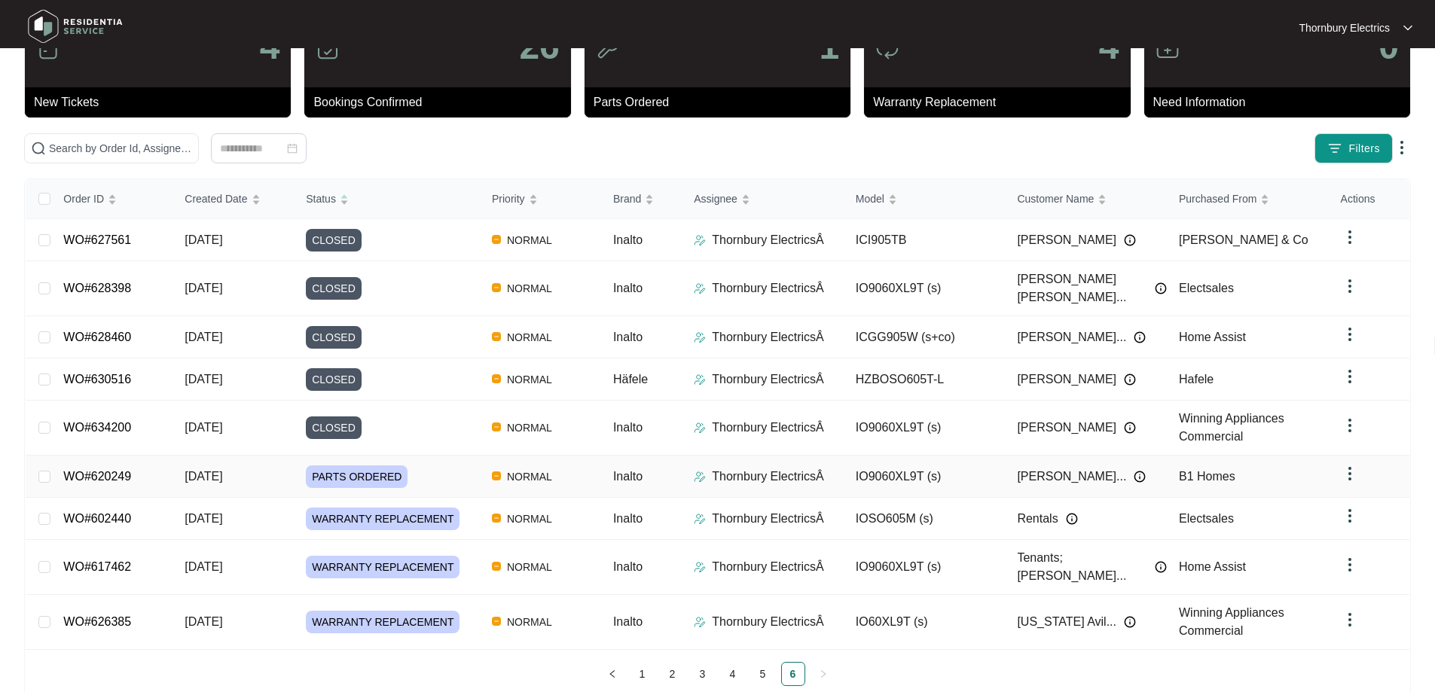
click at [424, 455] on div "Order ID Created Date Status Priority Brand Assignee Model Customer Name Purcha…" at bounding box center [718, 432] width 1384 height 507
click at [424, 466] on div "PARTS ORDERED" at bounding box center [393, 477] width 174 height 23
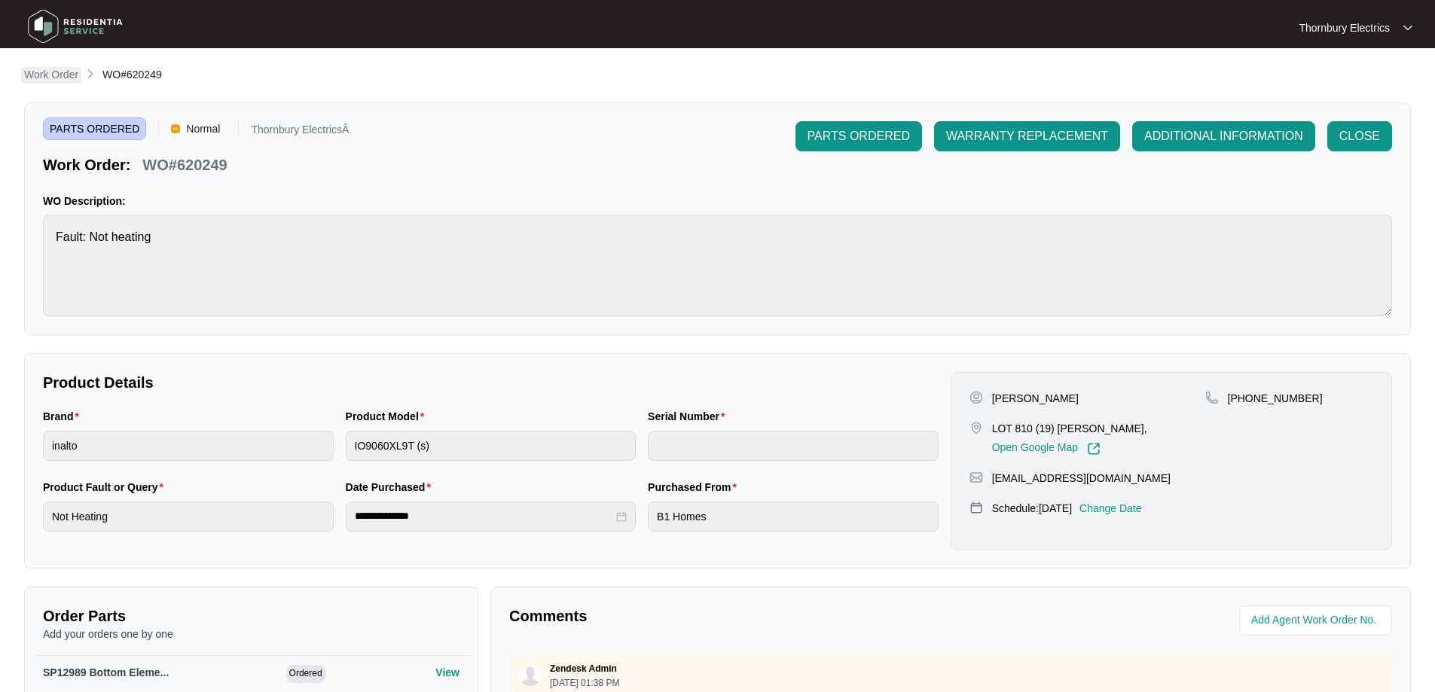
click at [63, 75] on p "Work Order" at bounding box center [51, 74] width 54 height 15
